Goal: Obtain resource: Download file/media

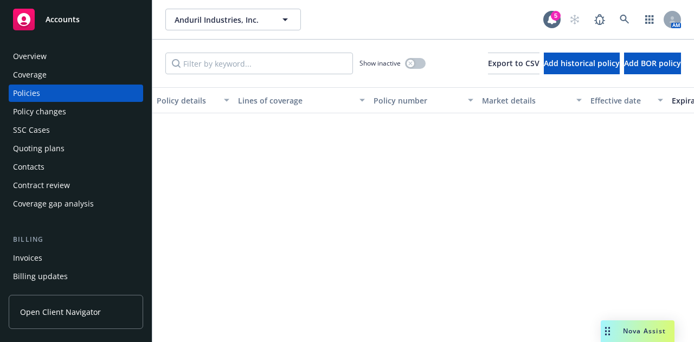
scroll to position [2237, 0]
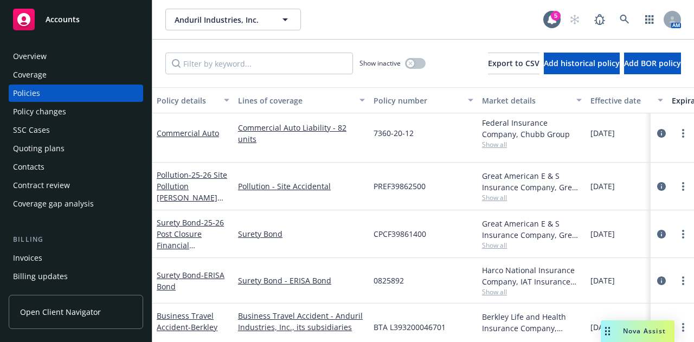
click at [91, 30] on div "Accounts" at bounding box center [76, 20] width 126 height 22
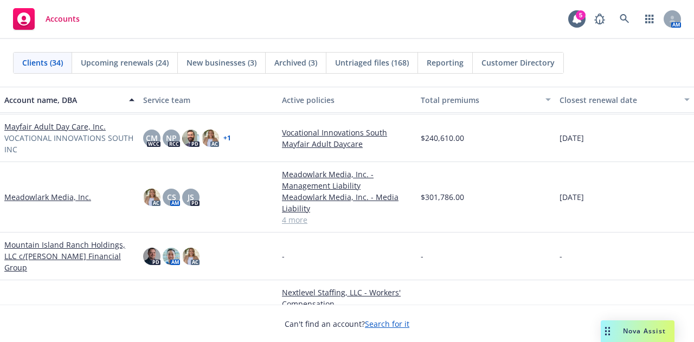
scroll to position [855, 0]
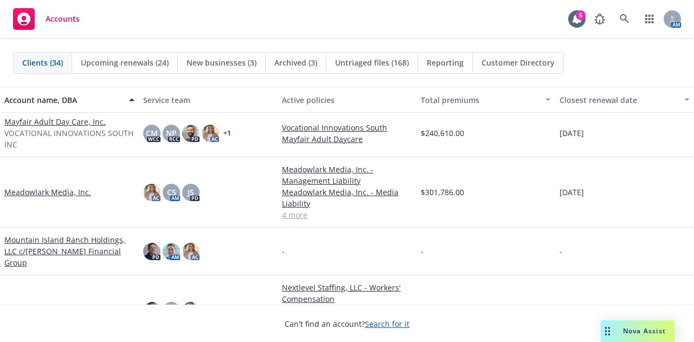
click at [63, 119] on link "Mayfair Adult Day Care, Inc." at bounding box center [54, 121] width 101 height 11
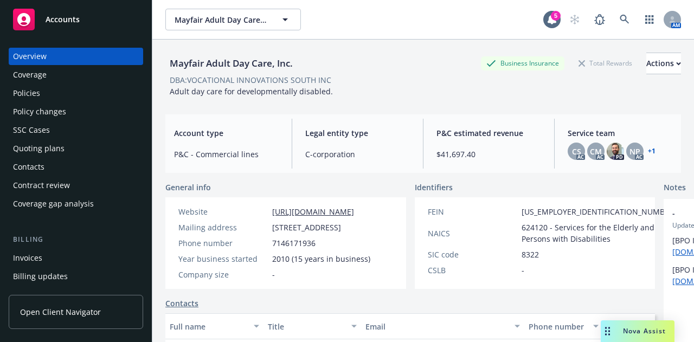
click at [65, 91] on div "Policies" at bounding box center [76, 93] width 126 height 17
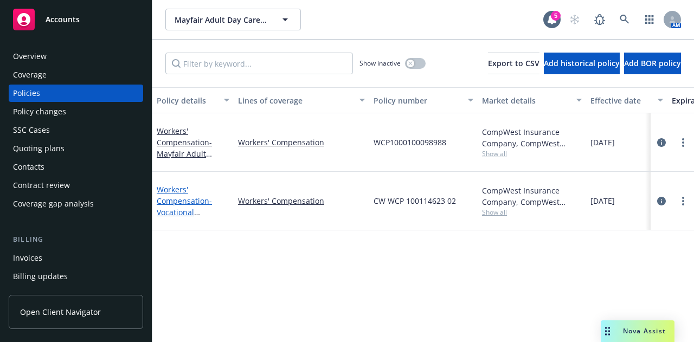
click at [182, 188] on link "Workers' Compensation - Vocational Innovations South" at bounding box center [190, 206] width 66 height 44
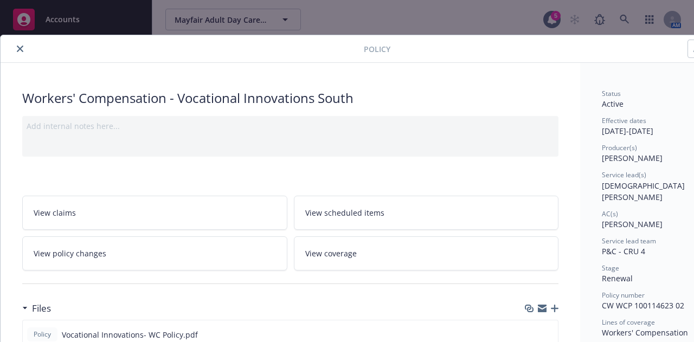
scroll to position [1, 0]
click at [18, 43] on button "close" at bounding box center [20, 48] width 13 height 13
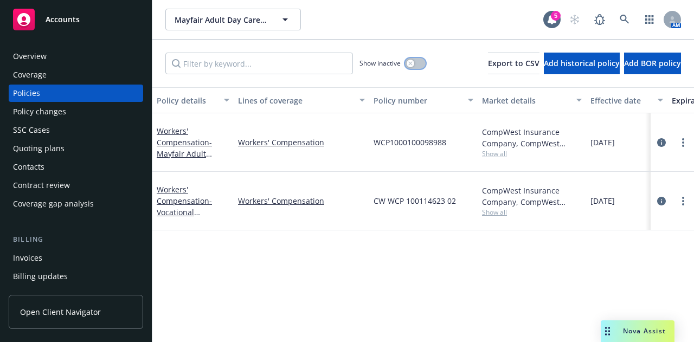
click at [407, 66] on div "button" at bounding box center [411, 64] width 8 height 8
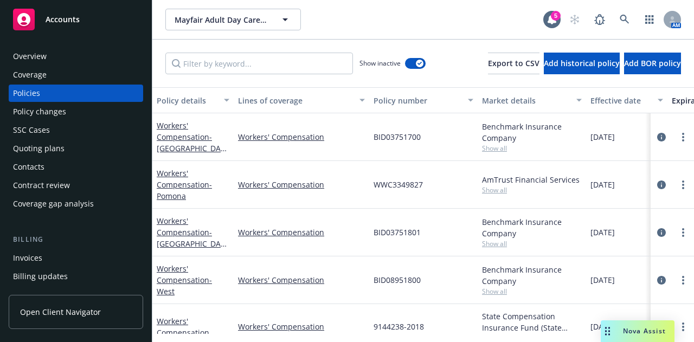
click at [531, 105] on div "Market details" at bounding box center [526, 100] width 88 height 11
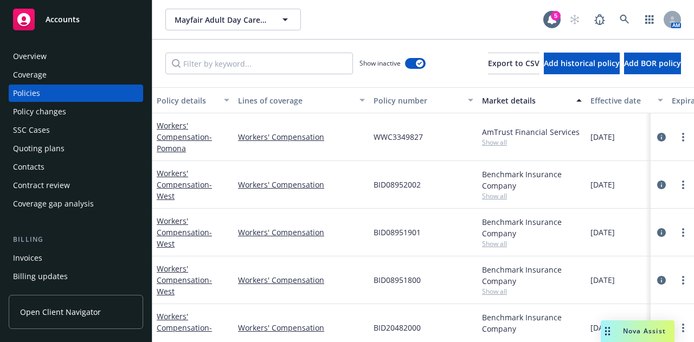
click at [531, 105] on div "Market details" at bounding box center [526, 100] width 88 height 11
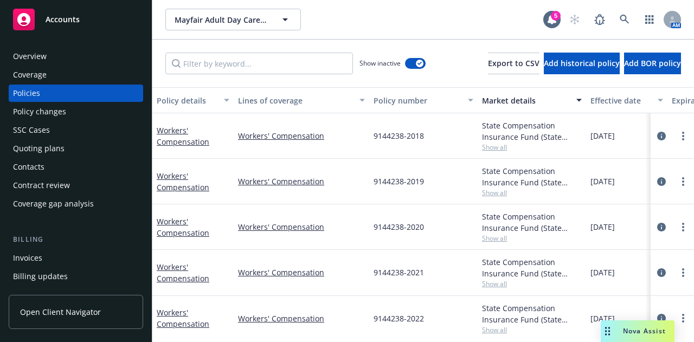
click at [526, 99] on div "Market details" at bounding box center [526, 100] width 88 height 11
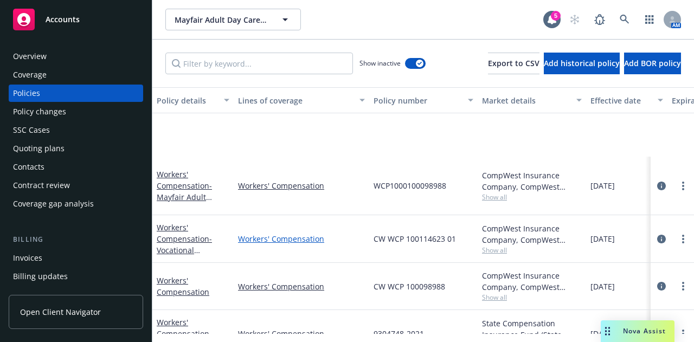
scroll to position [91, 0]
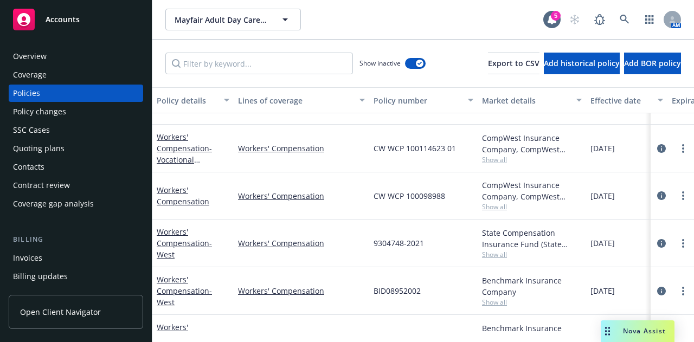
click at [611, 104] on div "Effective date" at bounding box center [621, 100] width 61 height 11
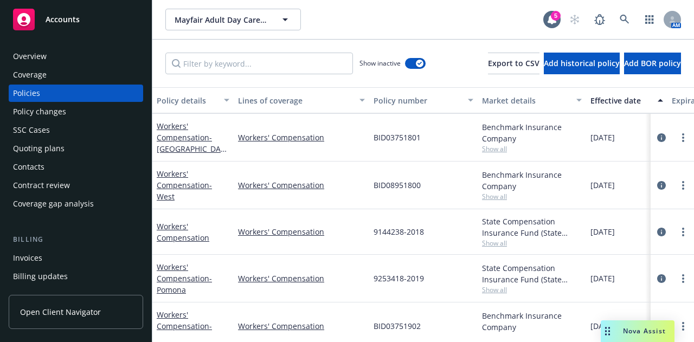
click at [611, 104] on div "Effective date" at bounding box center [621, 100] width 61 height 11
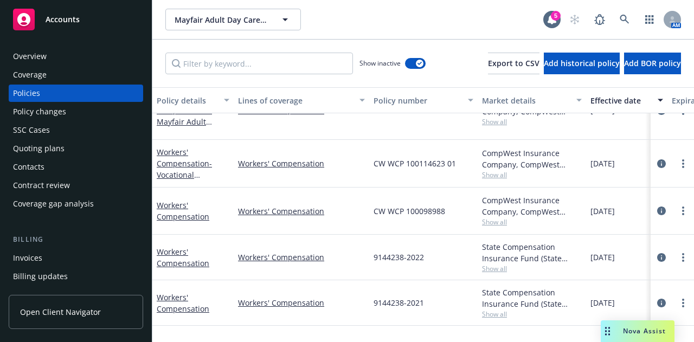
scroll to position [0, 0]
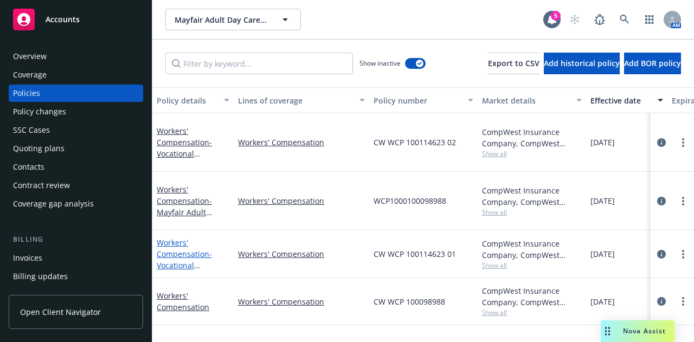
click at [200, 238] on link "Workers' Compensation - Vocational Innovations South" at bounding box center [190, 260] width 66 height 44
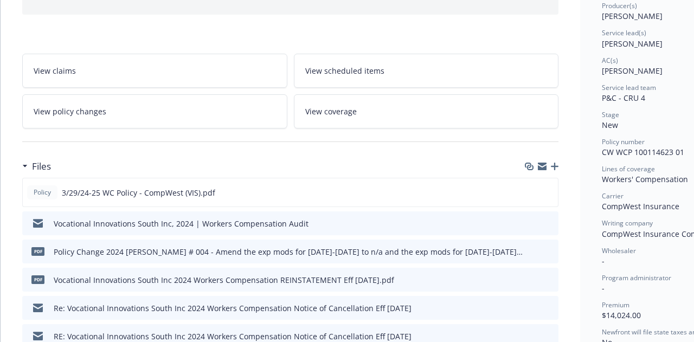
scroll to position [143, 0]
click at [548, 249] on icon "preview file" at bounding box center [548, 250] width 10 height 8
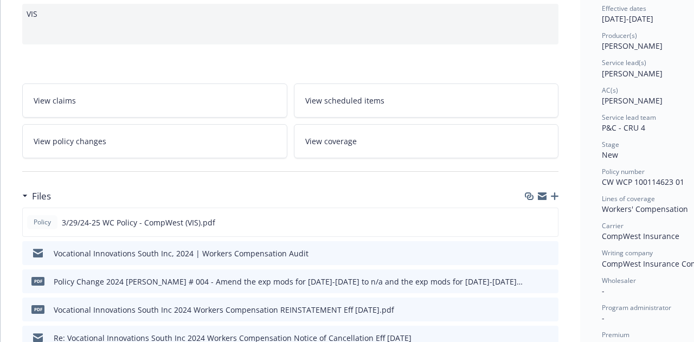
scroll to position [113, 0]
click at [549, 254] on button at bounding box center [549, 252] width 10 height 11
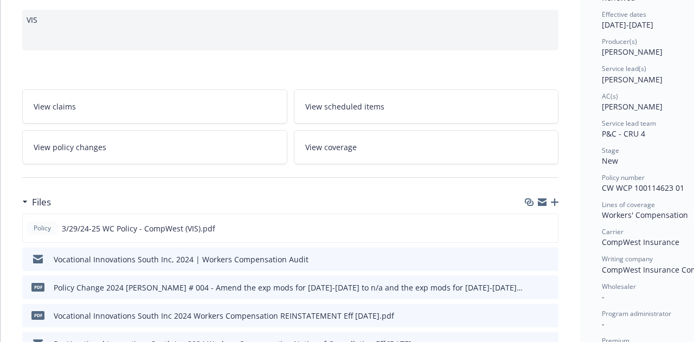
scroll to position [105, 0]
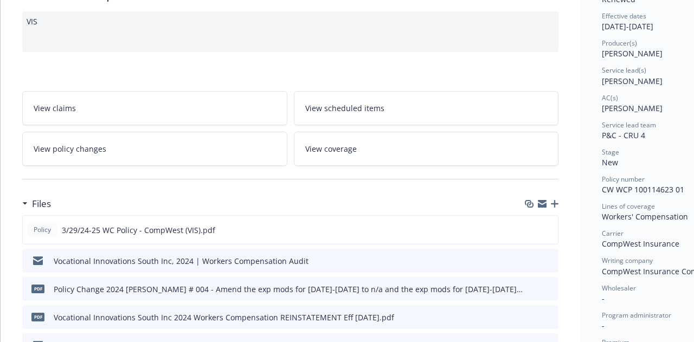
click at [552, 258] on icon "preview file" at bounding box center [548, 260] width 10 height 8
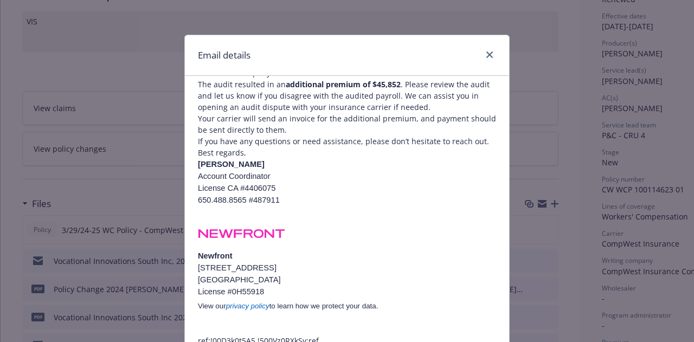
scroll to position [0, 0]
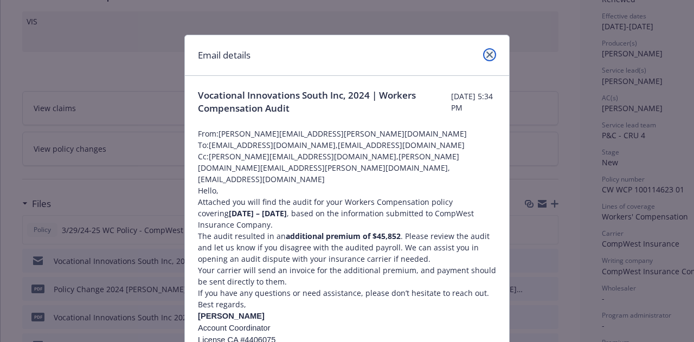
click at [483, 52] on link "close" at bounding box center [489, 54] width 13 height 13
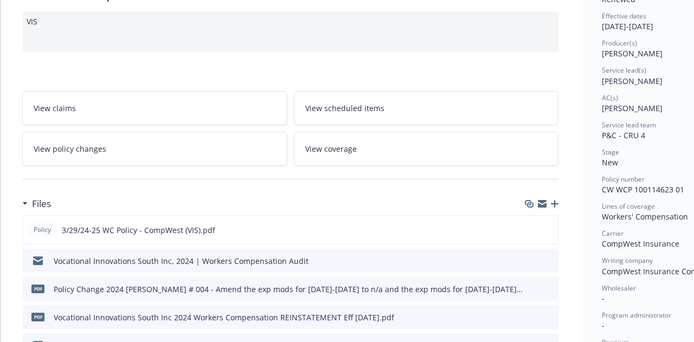
click at [501, 253] on div "Vocational Innovations South Inc, 2024 | Workers Compensation Audit" at bounding box center [290, 261] width 536 height 24
click at [530, 259] on icon "download file" at bounding box center [530, 260] width 9 height 9
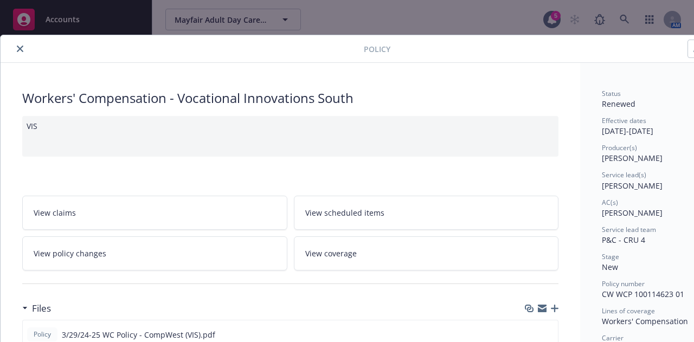
click at [22, 48] on icon "close" at bounding box center [20, 49] width 7 height 7
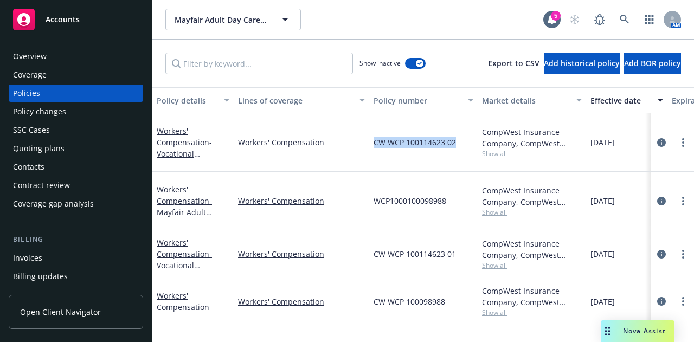
drag, startPoint x: 457, startPoint y: 139, endPoint x: 373, endPoint y: 139, distance: 84.1
click at [373, 139] on div "CW WCP 100114623 02" at bounding box center [423, 142] width 108 height 59
copy span "CW WCP 100114623 02"
